Goal: Check status

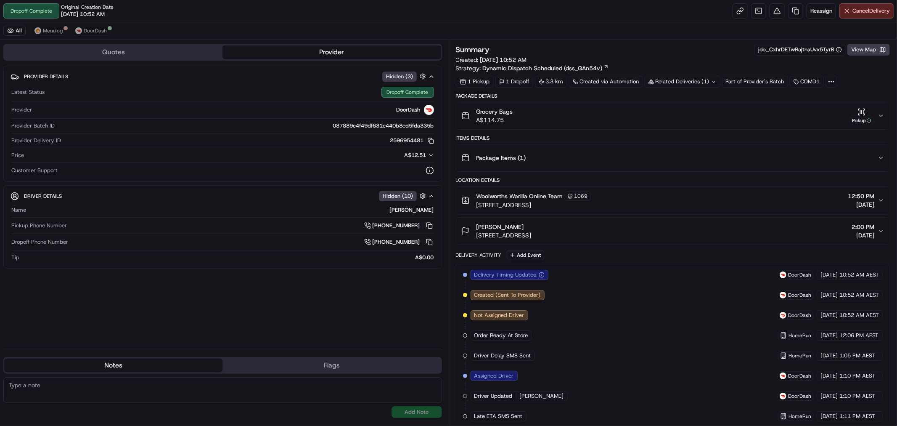
click at [877, 114] on div "Grocery Bags A$114.75 Pickup" at bounding box center [669, 115] width 417 height 17
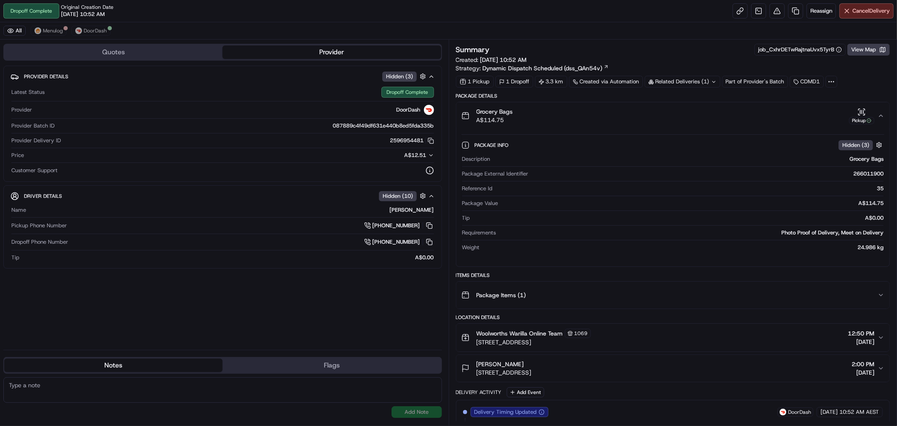
click at [883, 119] on icon "button" at bounding box center [881, 115] width 7 height 7
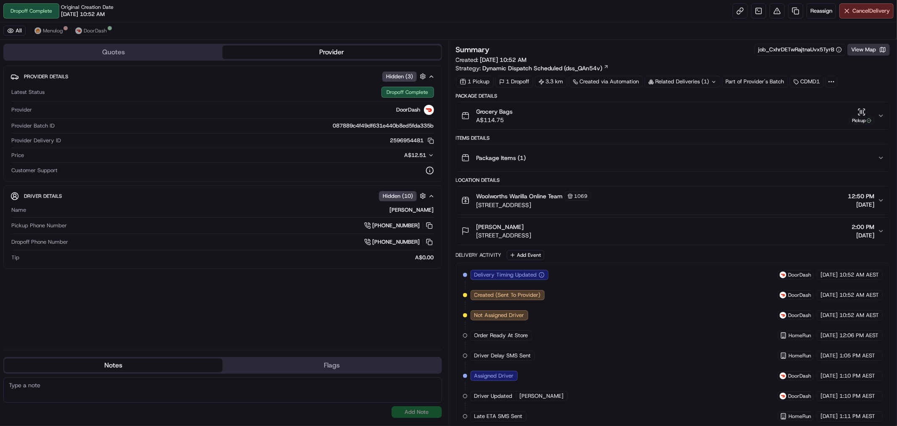
click at [868, 53] on button "View Map" at bounding box center [868, 50] width 42 height 12
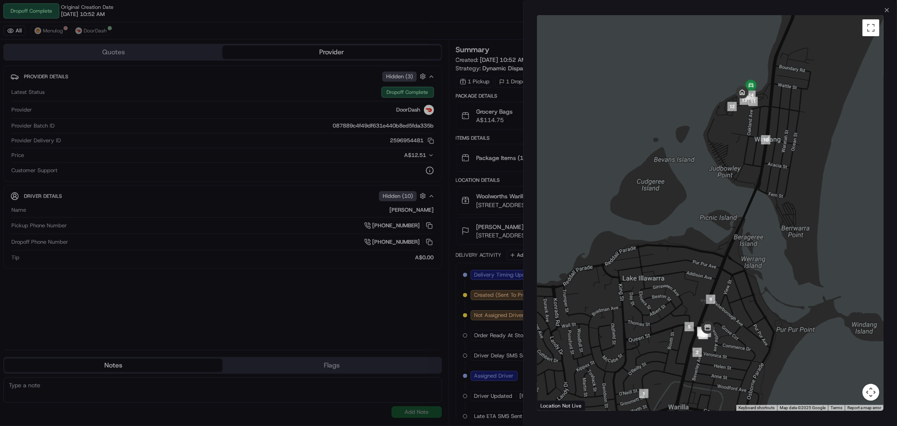
drag, startPoint x: 749, startPoint y: 111, endPoint x: 730, endPoint y: 209, distance: 100.7
click at [730, 217] on div at bounding box center [710, 212] width 346 height 395
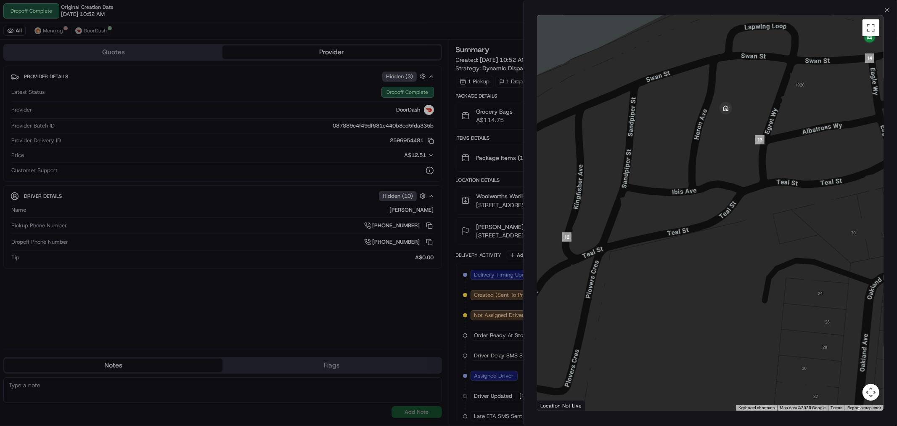
drag, startPoint x: 745, startPoint y: 100, endPoint x: 679, endPoint y: 183, distance: 106.3
click at [679, 183] on div at bounding box center [710, 212] width 346 height 395
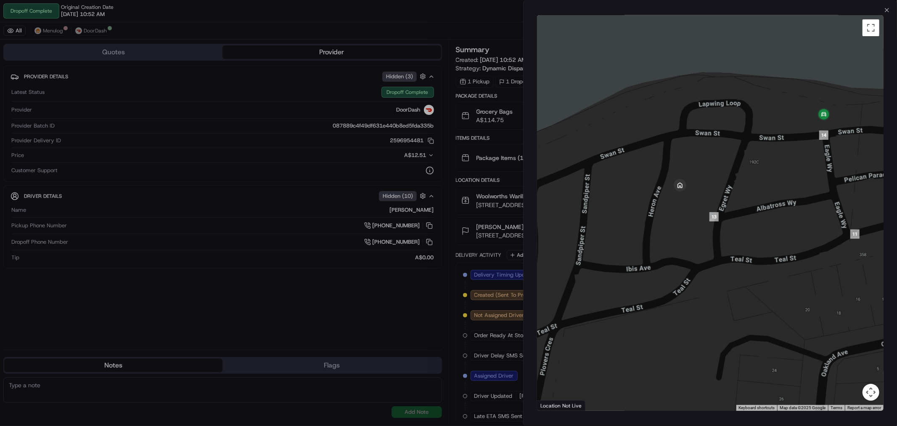
drag, startPoint x: 822, startPoint y: 156, endPoint x: 776, endPoint y: 156, distance: 46.7
click at [776, 156] on div at bounding box center [710, 212] width 346 height 395
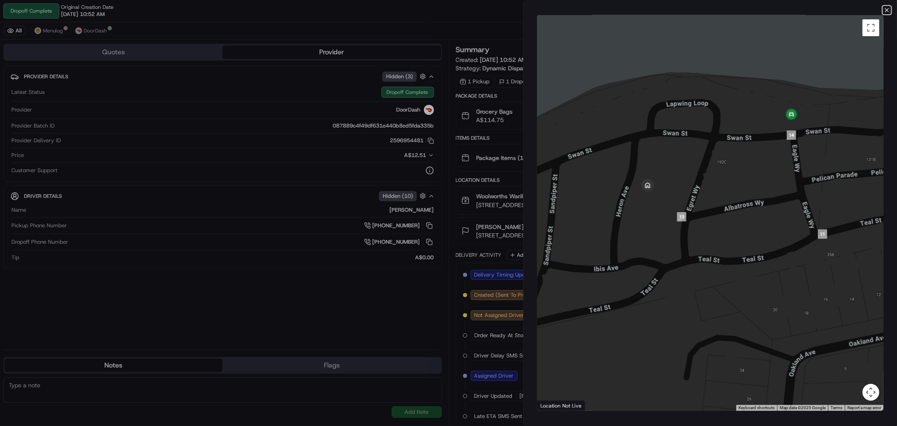
click at [886, 8] on icon "button" at bounding box center [886, 10] width 7 height 7
